Goal: Task Accomplishment & Management: Manage account settings

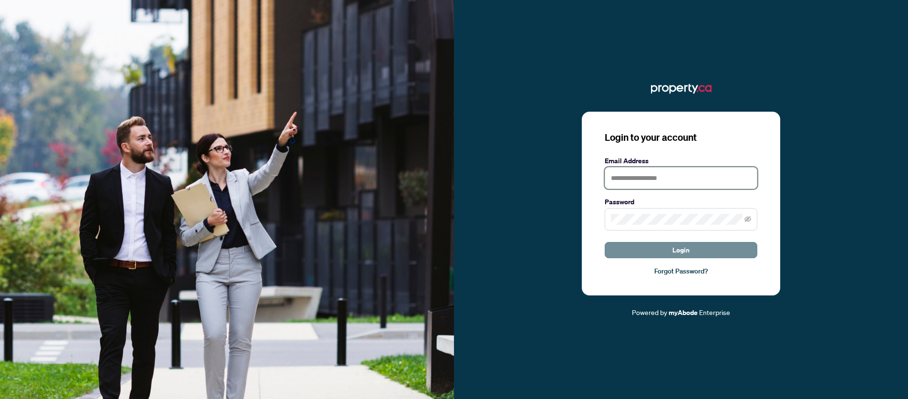
type input "**********"
click at [659, 246] on button "Login" at bounding box center [681, 250] width 153 height 16
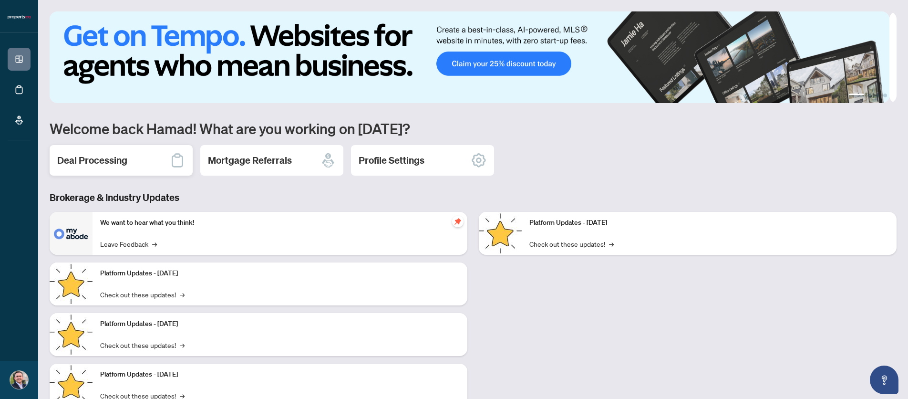
click at [75, 163] on h2 "Deal Processing" at bounding box center [92, 160] width 70 height 13
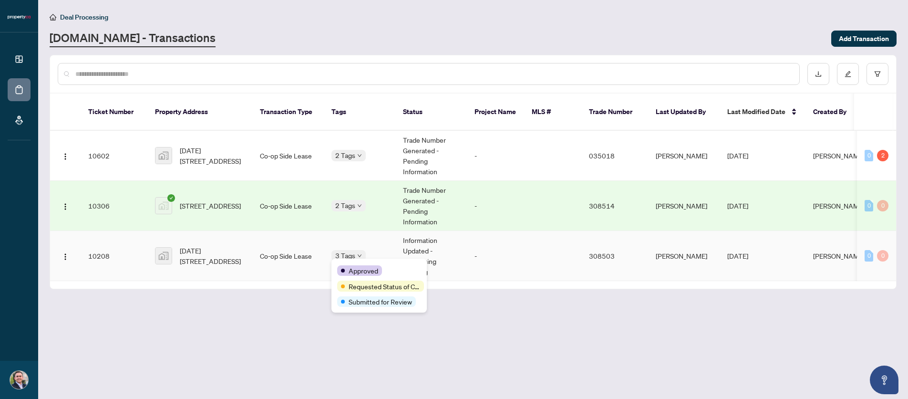
click at [356, 265] on span "Approved" at bounding box center [364, 270] width 30 height 10
click at [207, 264] on span "[DATE][STREET_ADDRESS]" at bounding box center [212, 255] width 65 height 21
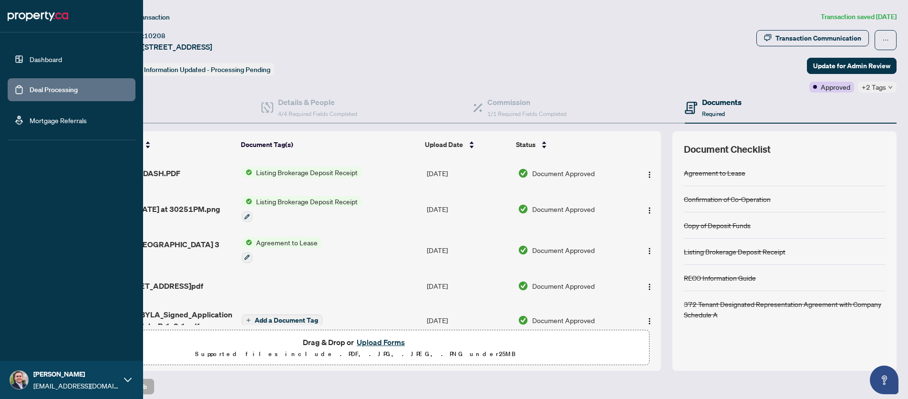
click at [30, 90] on link "Deal Processing" at bounding box center [54, 89] width 48 height 9
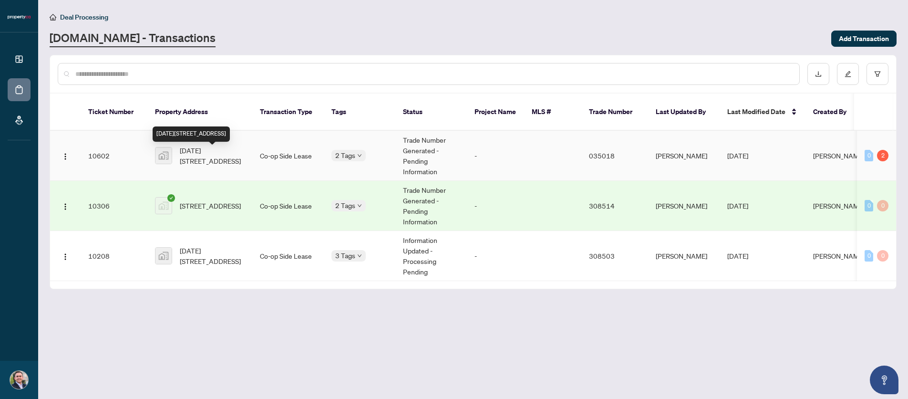
click at [208, 154] on span "[DATE][STREET_ADDRESS]" at bounding box center [212, 155] width 65 height 21
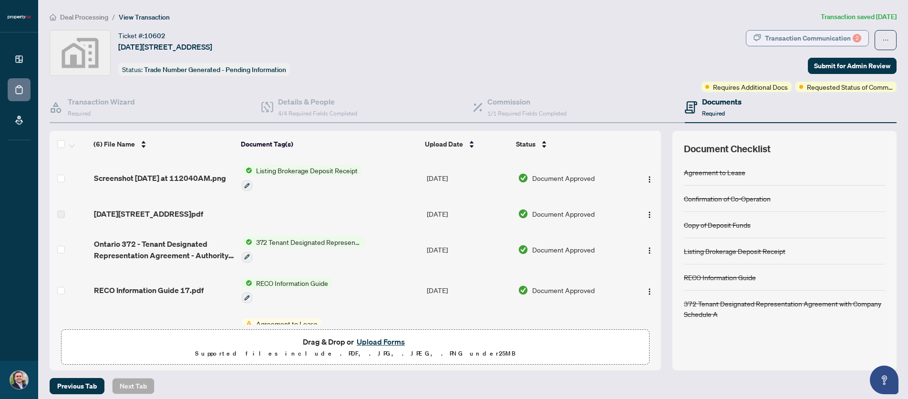
click at [841, 35] on div "Transaction Communication 2" at bounding box center [813, 38] width 96 height 15
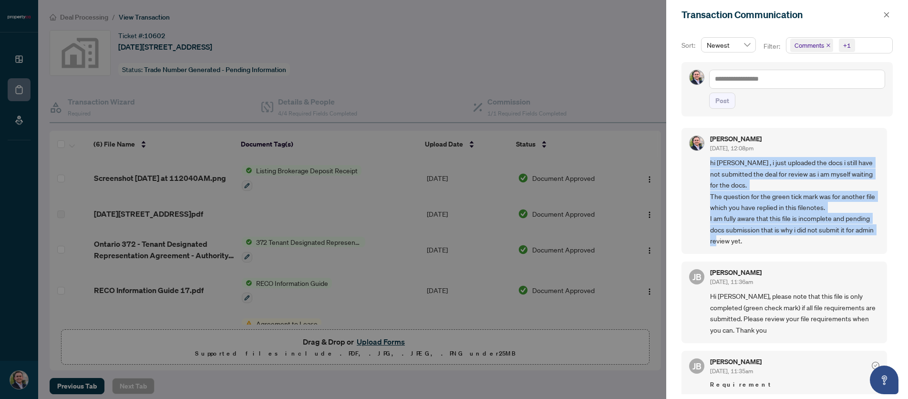
drag, startPoint x: 708, startPoint y: 168, endPoint x: 821, endPoint y: 252, distance: 141.1
click at [821, 252] on div "[PERSON_NAME] [DATE], 12:08pm hi [PERSON_NAME] , i just uploaded the docs i sti…" at bounding box center [785, 191] width 206 height 126
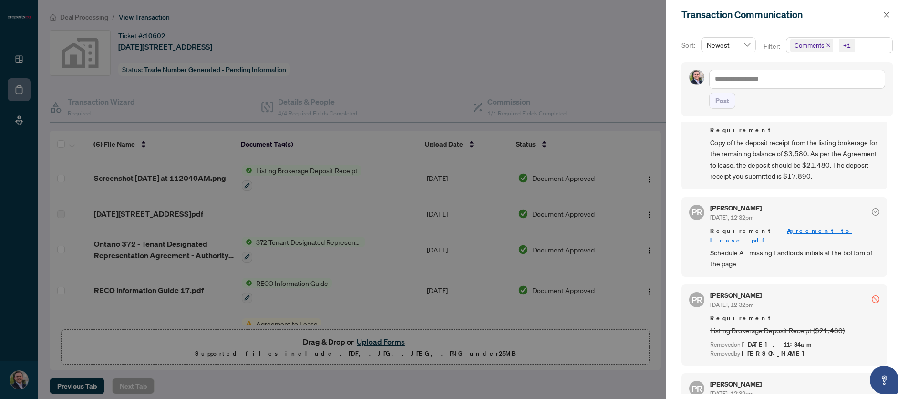
scroll to position [254, 0]
